Goal: Information Seeking & Learning: Learn about a topic

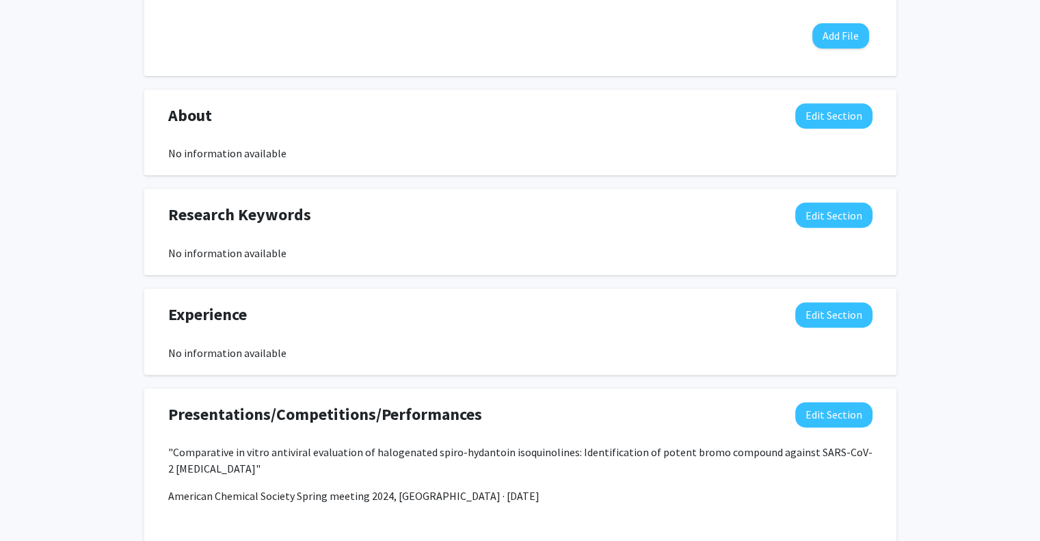
scroll to position [491, 0]
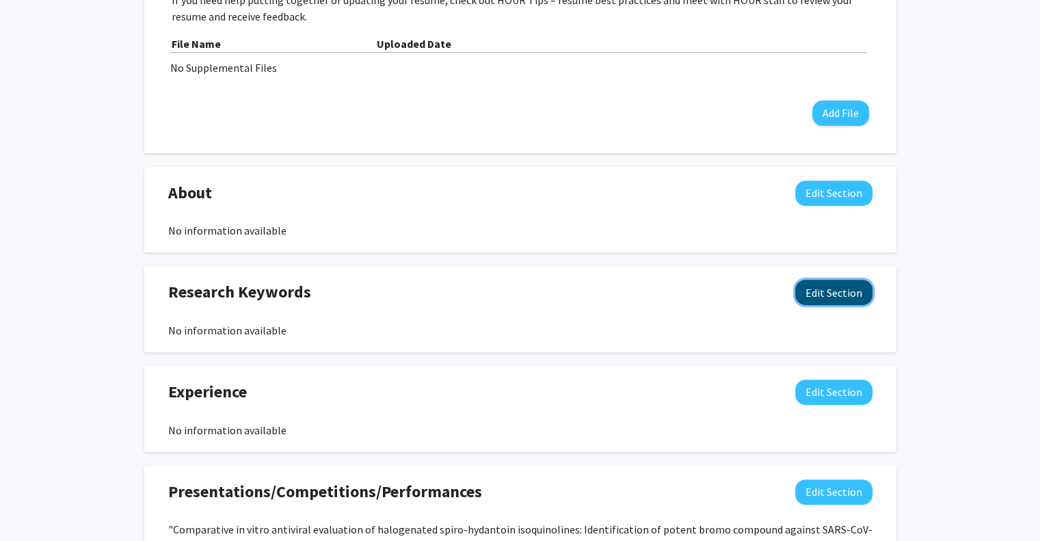
click at [814, 297] on button "Edit Section" at bounding box center [833, 292] width 77 height 25
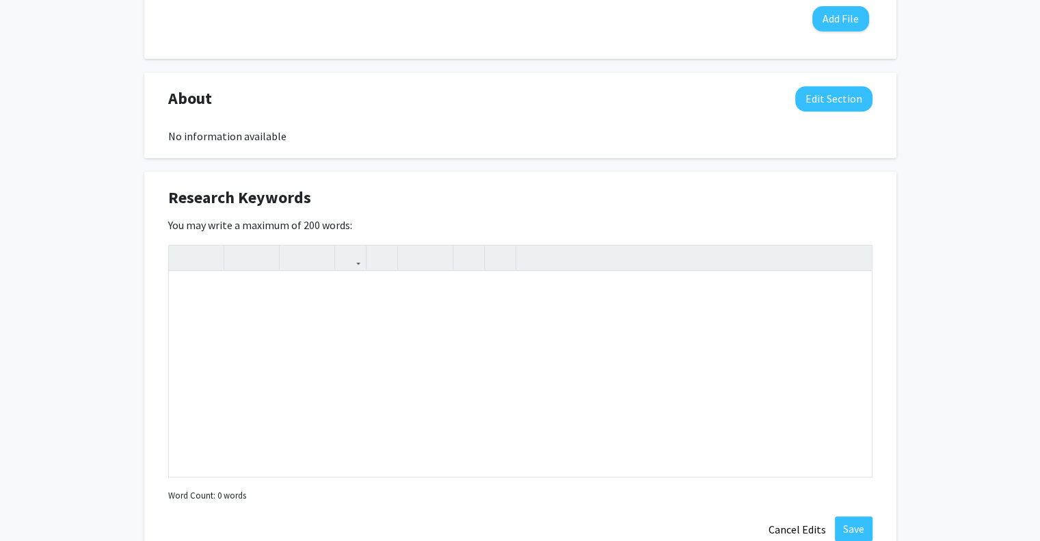
scroll to position [606, 0]
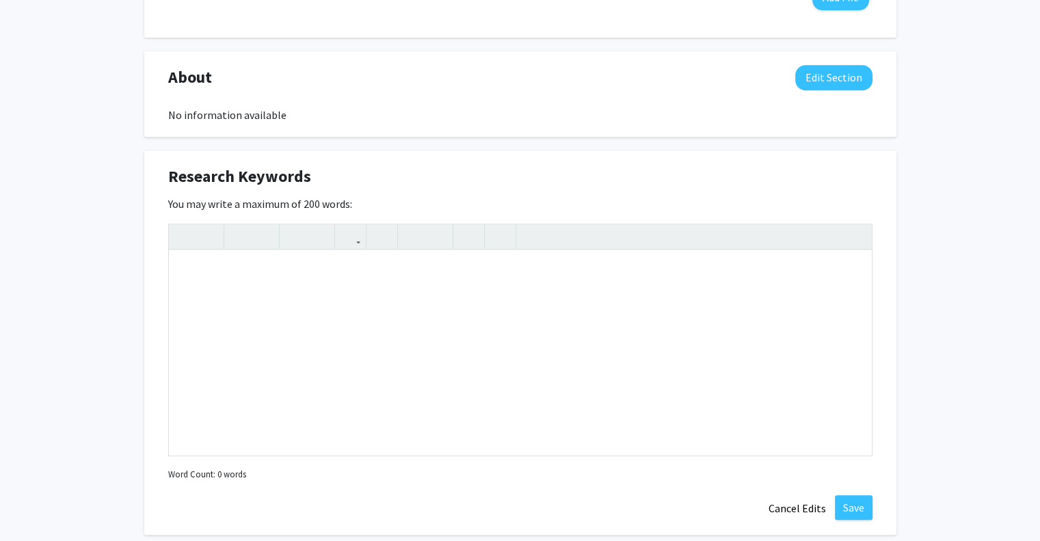
click at [763, 190] on div "Research Keywords Edit Section" at bounding box center [520, 179] width 725 height 31
click at [800, 511] on button "Cancel Edits" at bounding box center [797, 508] width 75 height 26
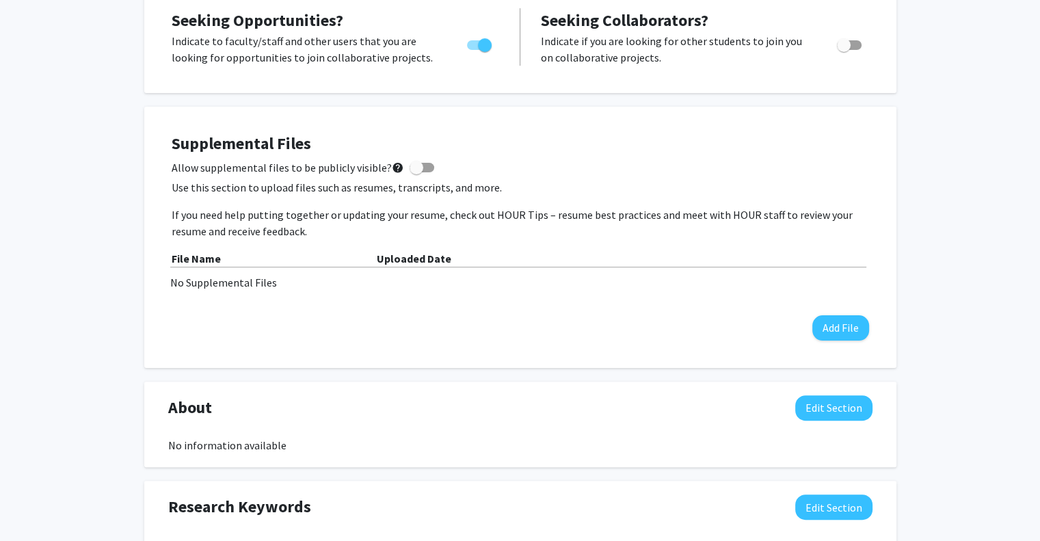
scroll to position [273, 0]
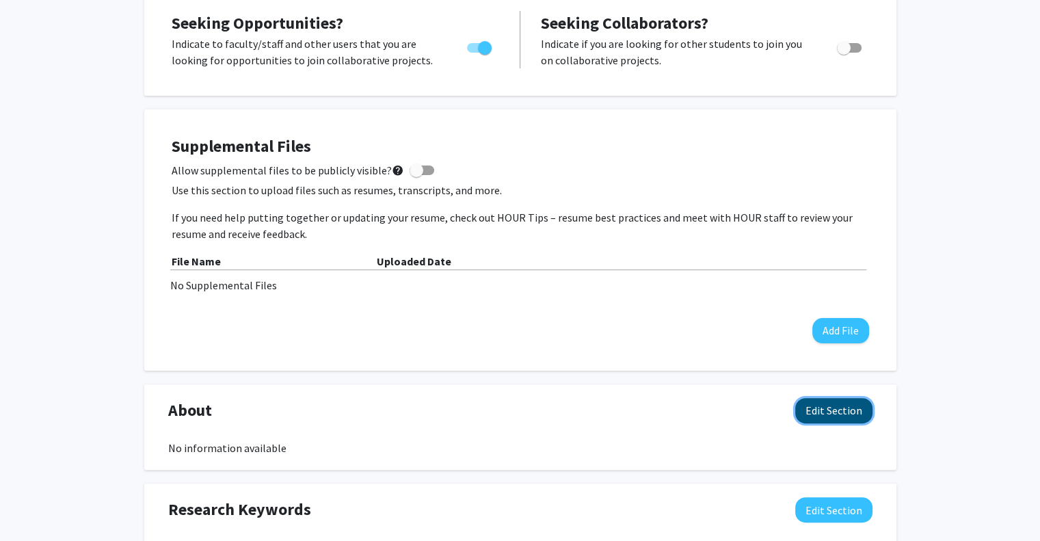
click at [820, 412] on button "Edit Section" at bounding box center [833, 410] width 77 height 25
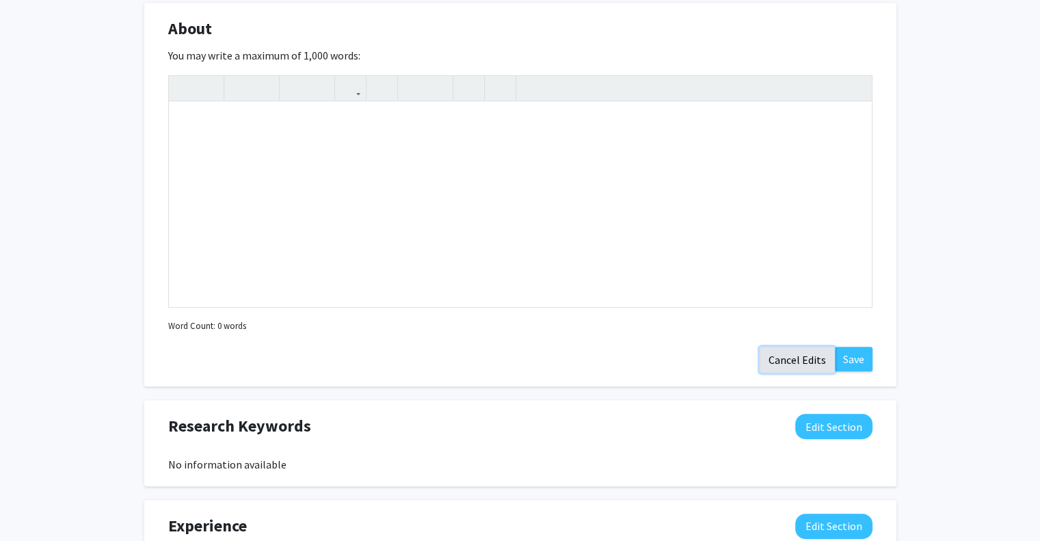
click at [809, 355] on button "Cancel Edits" at bounding box center [797, 360] width 75 height 26
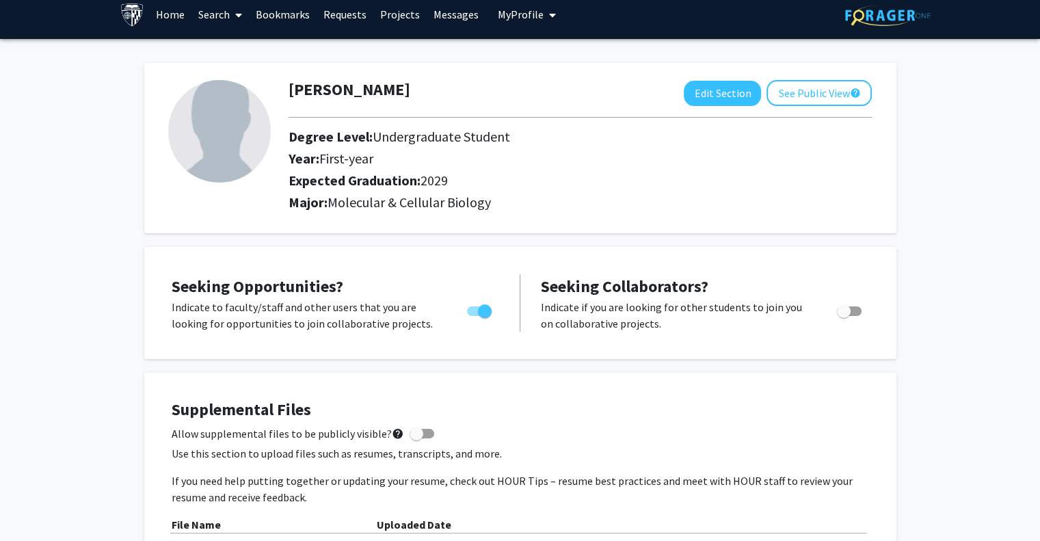
scroll to position [10, 0]
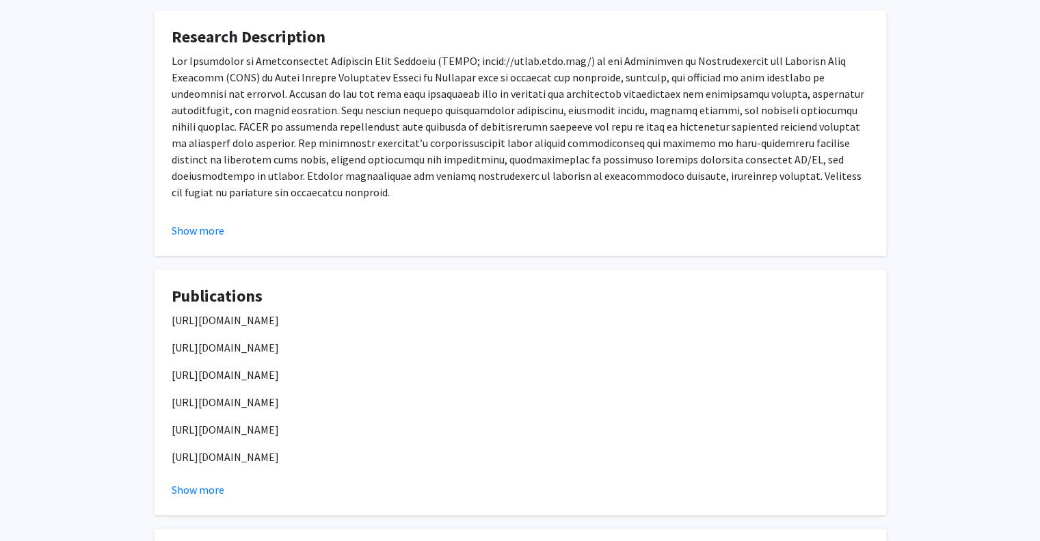
scroll to position [880, 0]
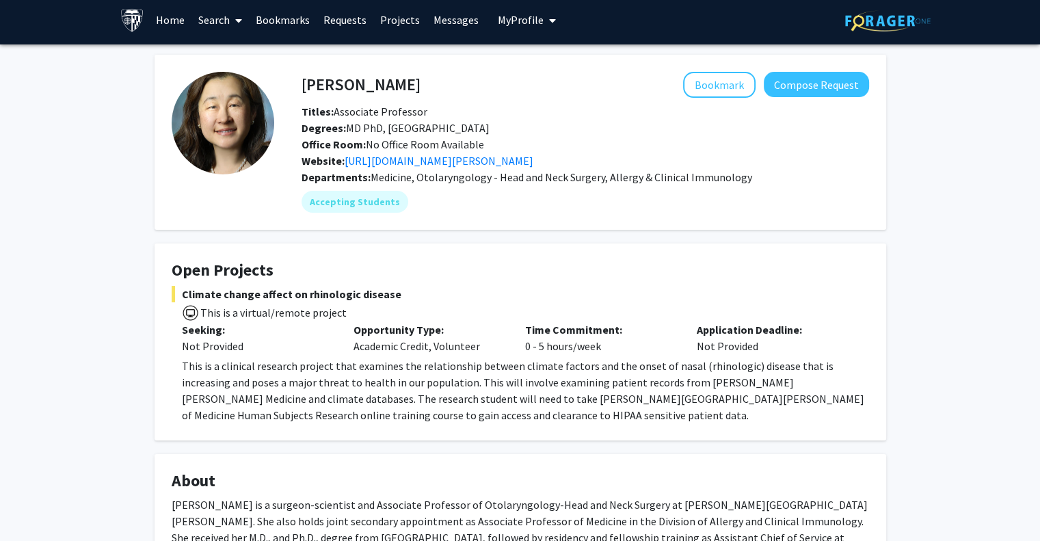
scroll to position [5, 0]
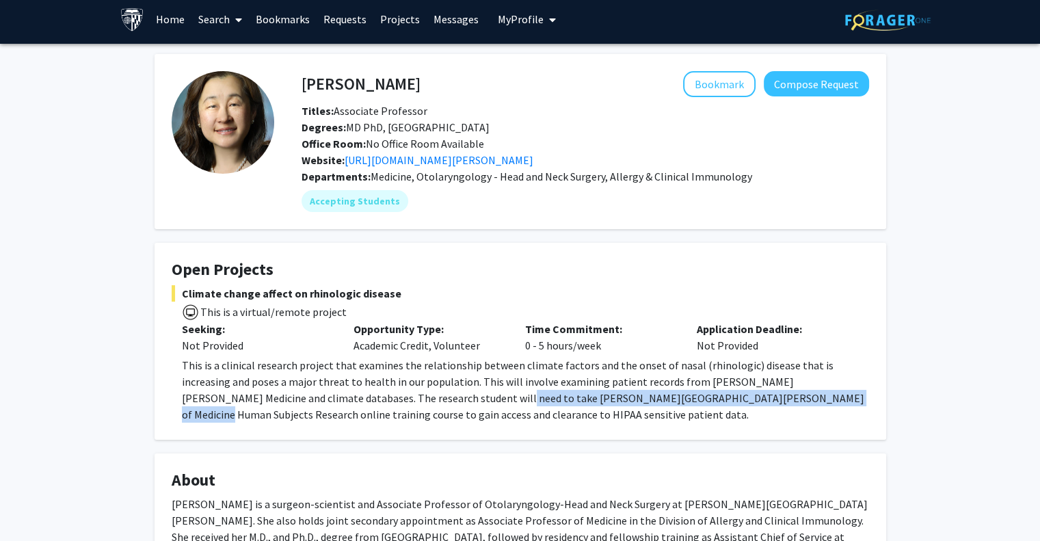
drag, startPoint x: 358, startPoint y: 396, endPoint x: 693, endPoint y: 394, distance: 335.0
click at [693, 394] on p "This is a clinical research project that examines the relationship between clim…" at bounding box center [525, 390] width 687 height 66
drag, startPoint x: 734, startPoint y: 399, endPoint x: 360, endPoint y: 399, distance: 374.6
click at [360, 399] on p "This is a clinical research project that examines the relationship between clim…" at bounding box center [525, 390] width 687 height 66
drag, startPoint x: 358, startPoint y: 398, endPoint x: 734, endPoint y: 396, distance: 376.7
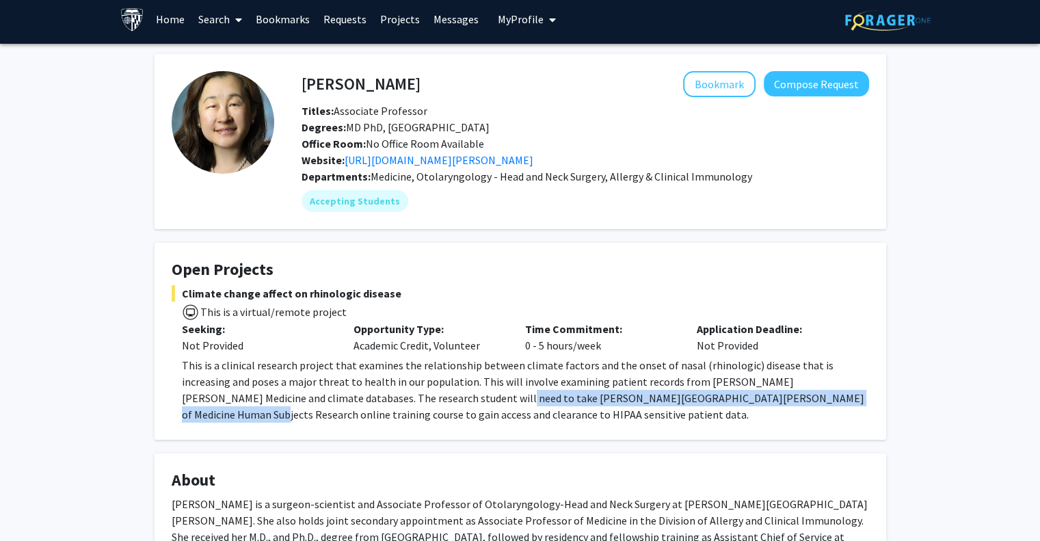
click at [734, 396] on p "This is a clinical research project that examines the relationship between clim…" at bounding box center [525, 390] width 687 height 66
copy p "[PERSON_NAME] [PERSON_NAME] School of Medicine Human Subjects Research online t…"
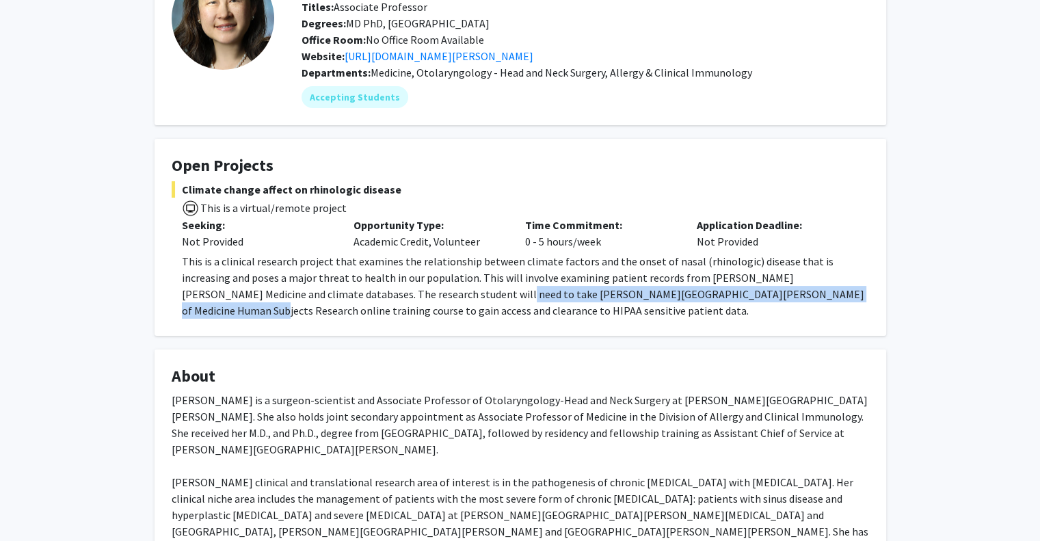
scroll to position [112, 0]
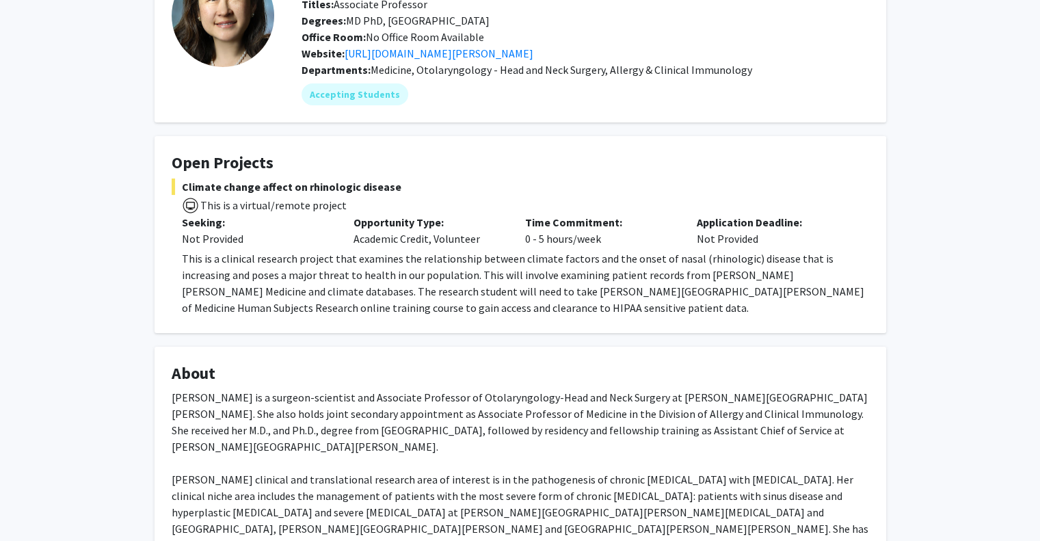
click at [270, 185] on span "Climate change affect on rhinologic disease" at bounding box center [520, 186] width 697 height 16
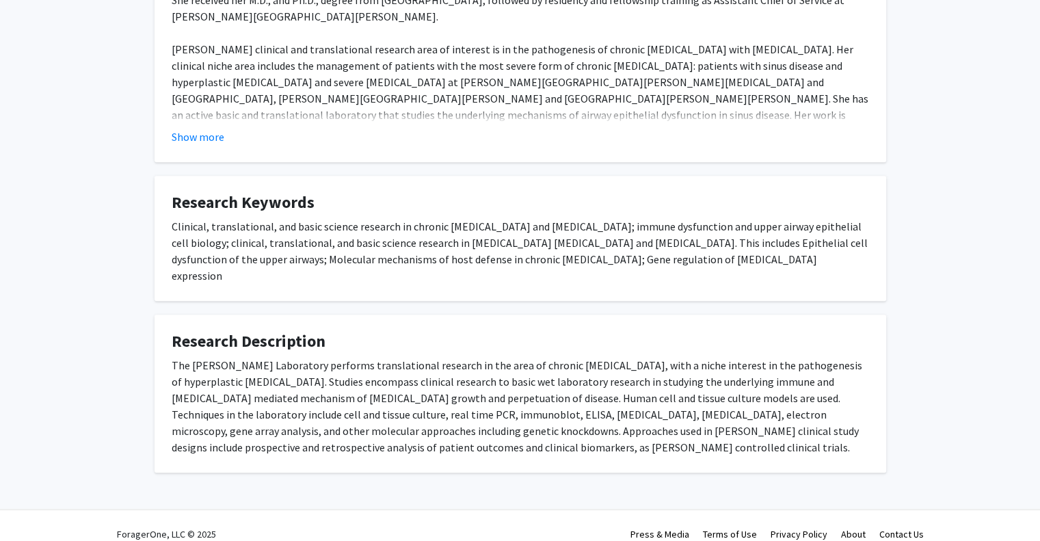
scroll to position [0, 0]
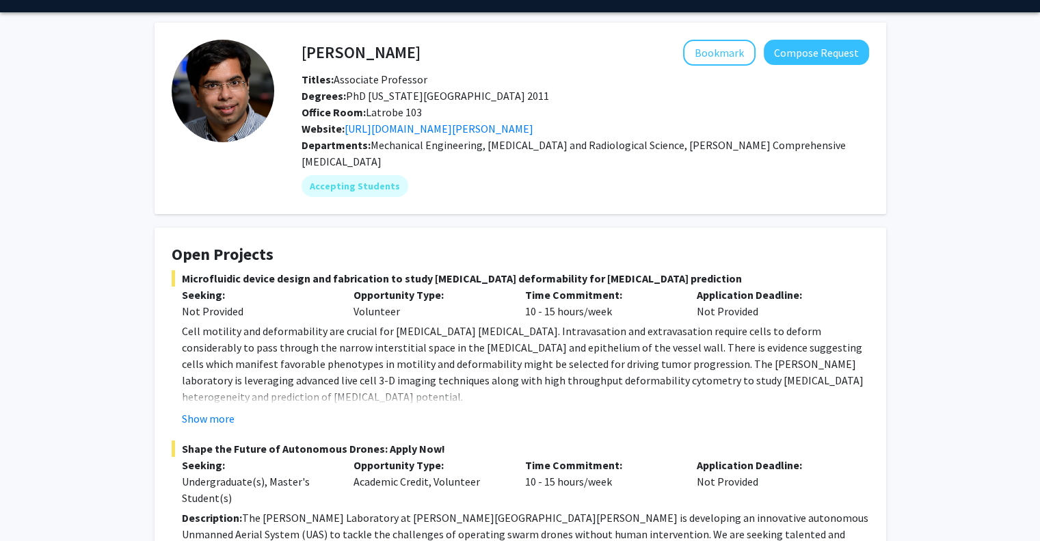
scroll to position [49, 0]
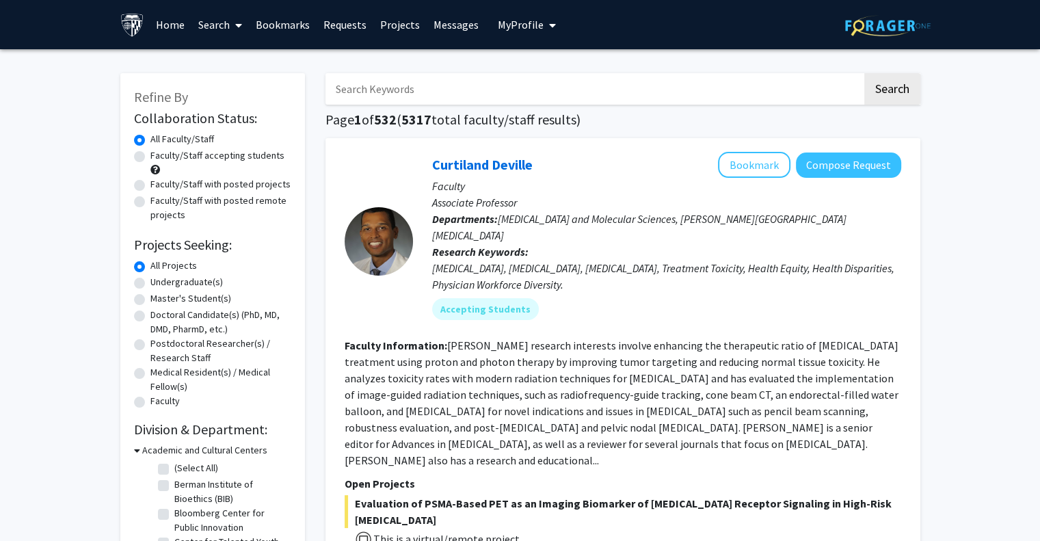
click at [146, 283] on div "Undergraduate(s)" at bounding box center [212, 283] width 157 height 16
click at [150, 278] on label "Undergraduate(s)" at bounding box center [186, 282] width 72 height 14
click at [150, 278] on input "Undergraduate(s)" at bounding box center [154, 279] width 9 height 9
radio input "true"
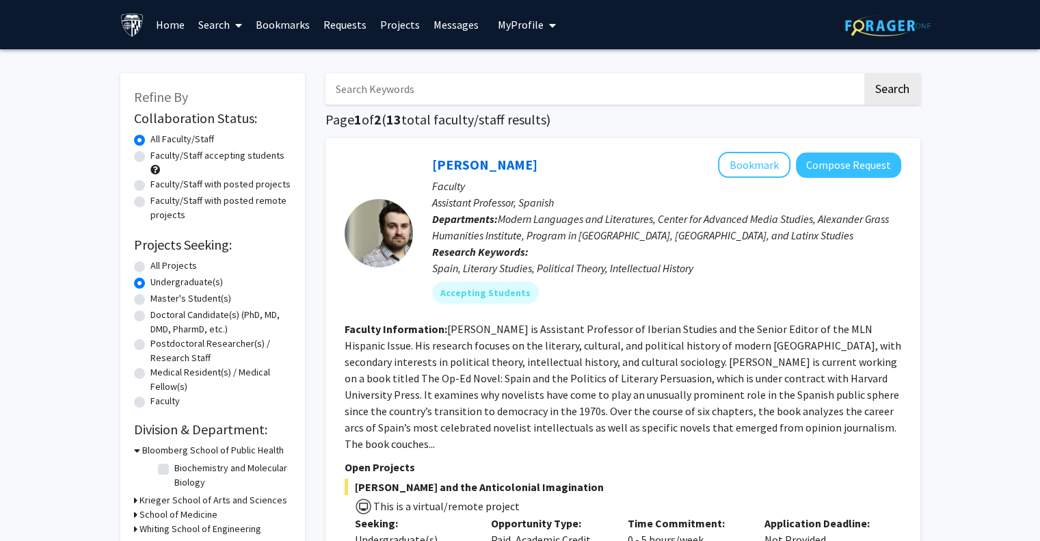
click at [198, 158] on label "Faculty/Staff accepting students" at bounding box center [217, 155] width 134 height 14
click at [159, 157] on input "Faculty/Staff accepting students" at bounding box center [154, 152] width 9 height 9
radio input "true"
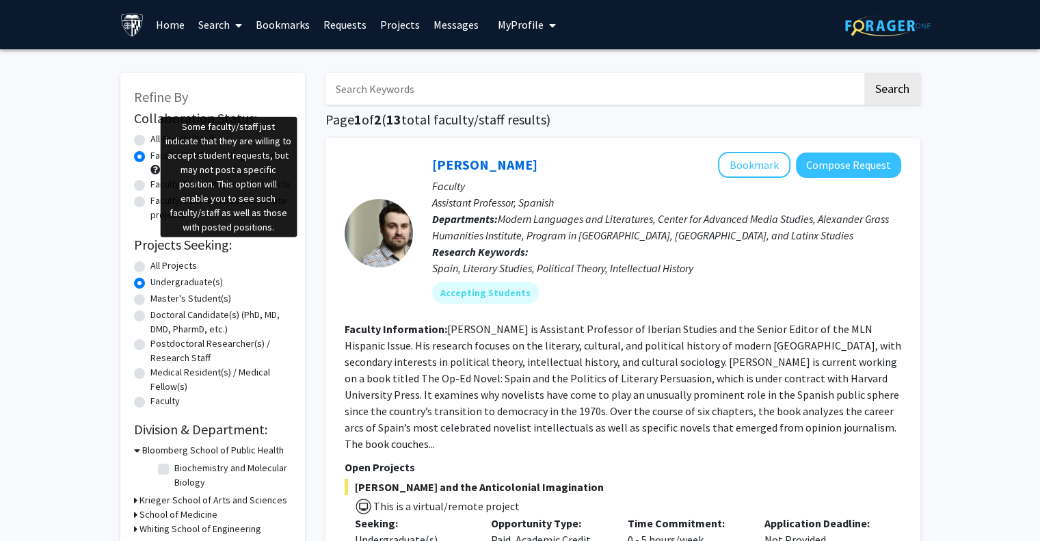
click at [152, 166] on span at bounding box center [155, 170] width 10 height 10
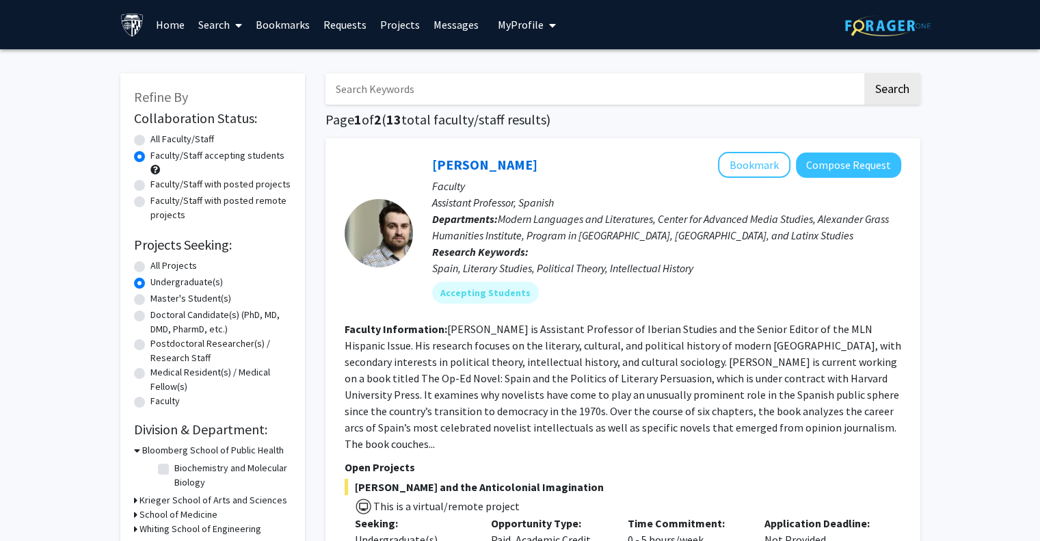
click at [150, 268] on label "All Projects" at bounding box center [173, 265] width 46 height 14
click at [150, 267] on input "All Projects" at bounding box center [154, 262] width 9 height 9
radio input "true"
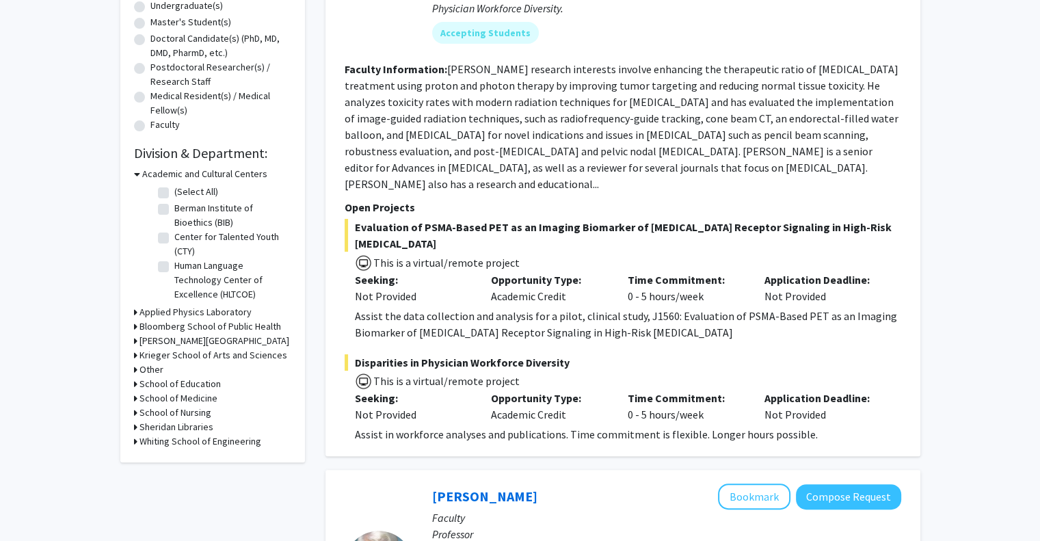
scroll to position [258, 0]
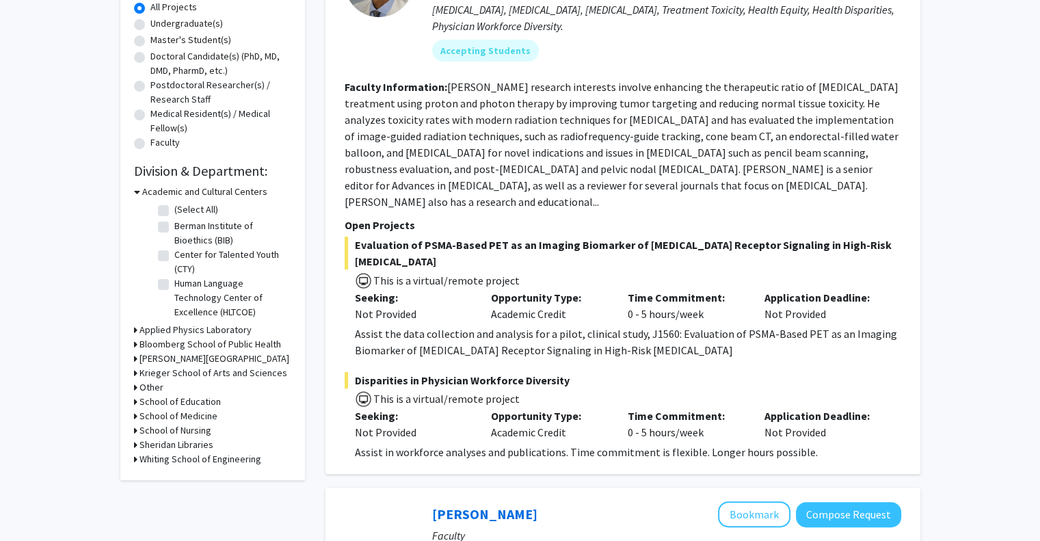
click at [135, 326] on icon at bounding box center [135, 330] width 3 height 14
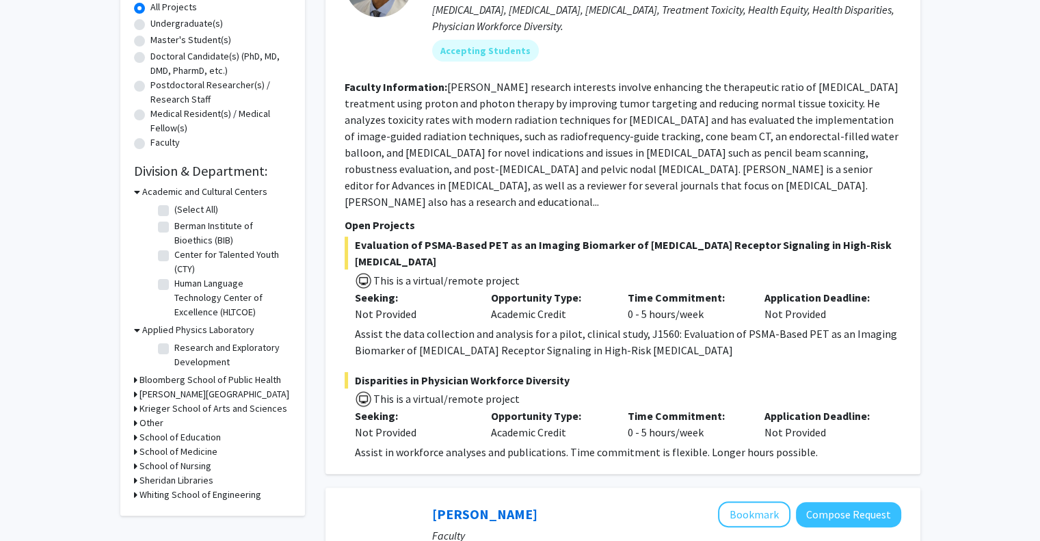
click at [134, 453] on icon at bounding box center [135, 451] width 3 height 14
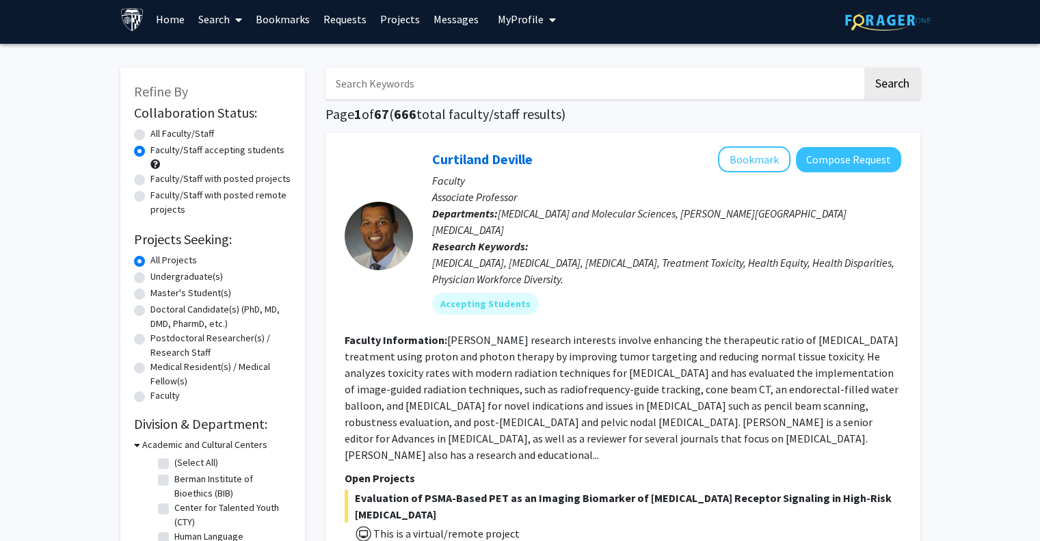
scroll to position [8, 0]
